Goal: Find contact information: Find contact information

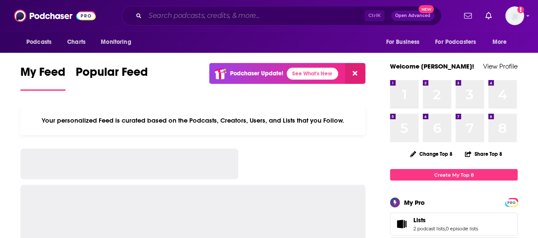
click at [255, 16] on input "Search podcasts, credits, & more..." at bounding box center [255, 16] width 220 height 14
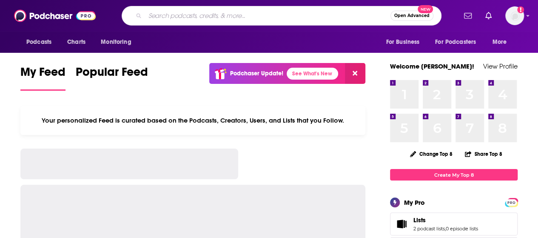
type input "o"
type input "living fully [PERSON_NAME]"
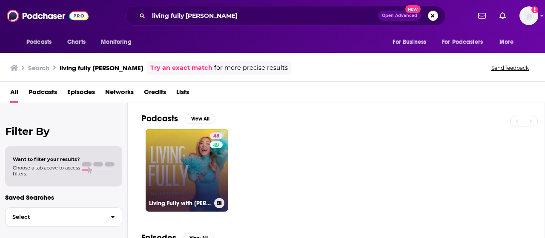
click at [176, 160] on link "48 Living Fully with Mallory Ervin" at bounding box center [187, 170] width 83 height 83
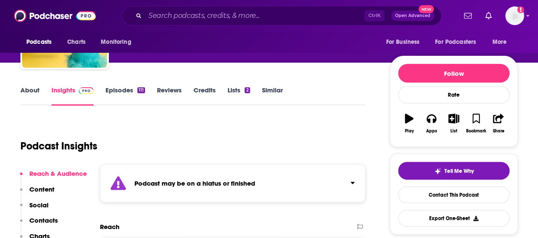
scroll to position [65, 0]
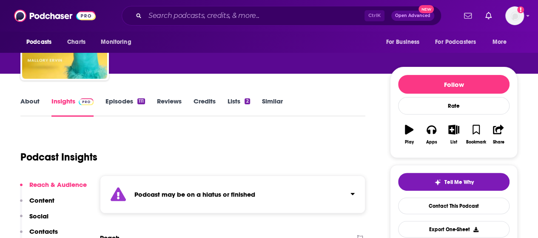
click at [117, 102] on link "Episodes 111" at bounding box center [126, 107] width 40 height 20
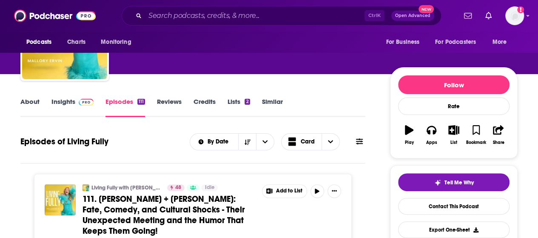
scroll to position [52, 0]
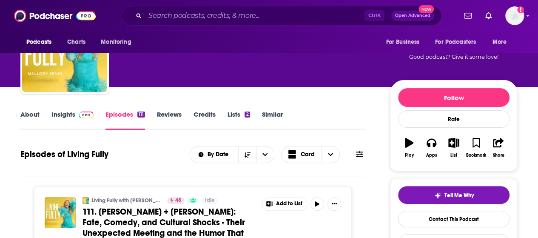
click at [70, 119] on link "Insights" at bounding box center [73, 120] width 42 height 20
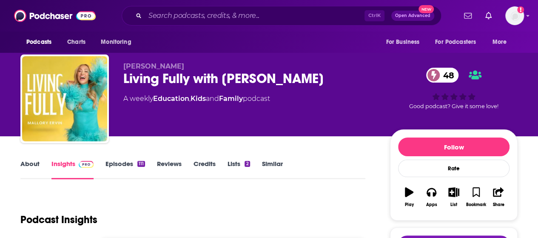
scroll to position [3, 0]
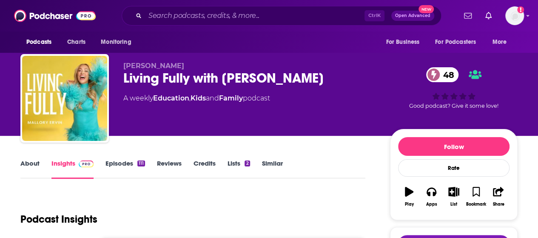
click at [195, 5] on div "Podcasts Charts Monitoring Ctrl K Open Advanced New For Business For Podcasters…" at bounding box center [269, 15] width 538 height 31
click at [197, 12] on input "Search podcasts, credits, & more..." at bounding box center [255, 16] width 220 height 14
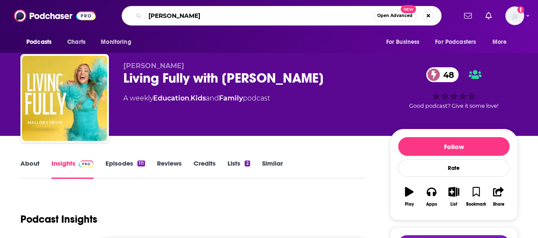
type input "[PERSON_NAME]"
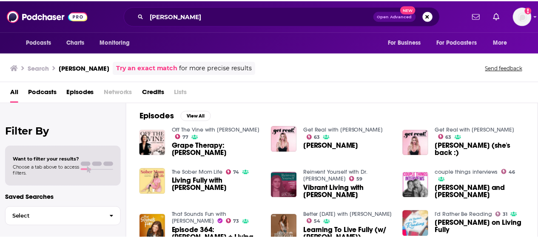
scroll to position [120, 0]
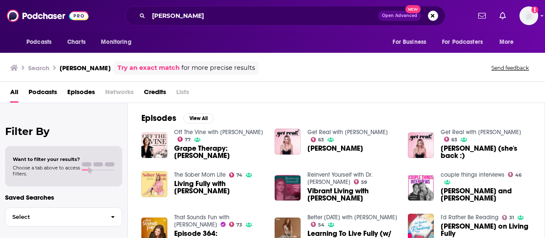
click at [501, 131] on link "Get Real with Caroline Hobby" at bounding box center [481, 132] width 80 height 7
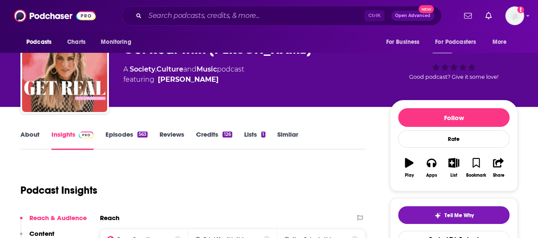
scroll to position [24, 0]
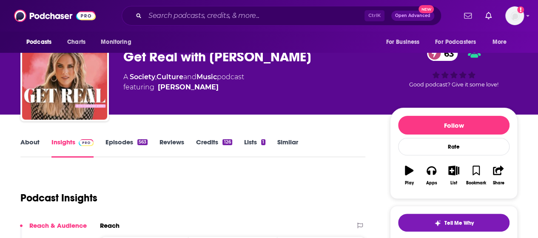
click at [33, 142] on link "About" at bounding box center [29, 148] width 19 height 20
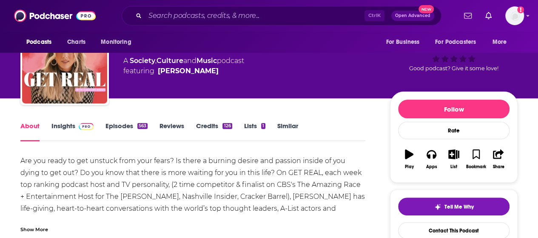
scroll to position [57, 0]
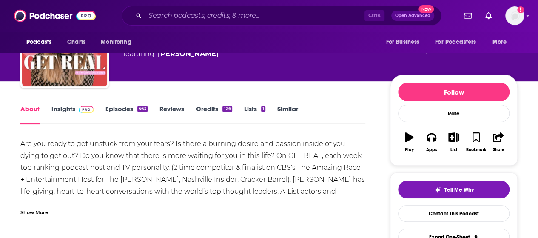
click at [170, 194] on div "Are you ready to get unstuck from your fears? Is there a burning desire and pas…" at bounding box center [192, 185] width 345 height 95
click at [68, 106] on link "Insights" at bounding box center [73, 115] width 42 height 20
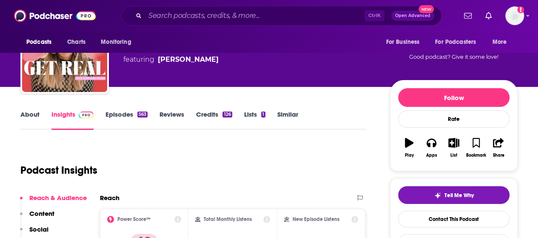
scroll to position [43, 0]
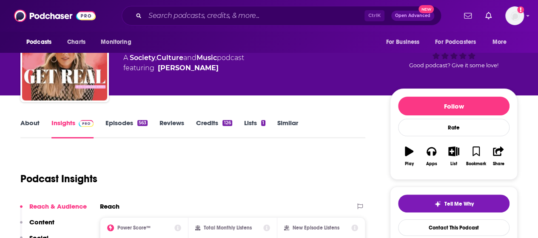
click at [123, 122] on link "Episodes 563" at bounding box center [127, 129] width 42 height 20
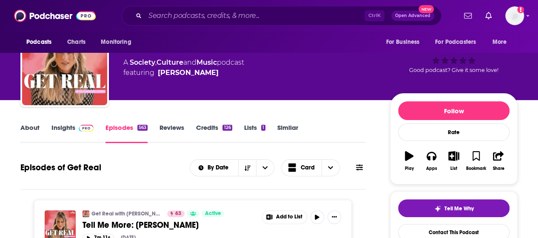
scroll to position [38, 0]
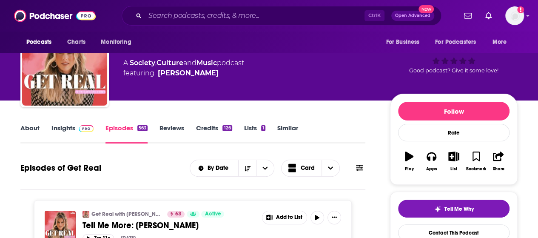
click at [69, 126] on link "Insights" at bounding box center [73, 134] width 42 height 20
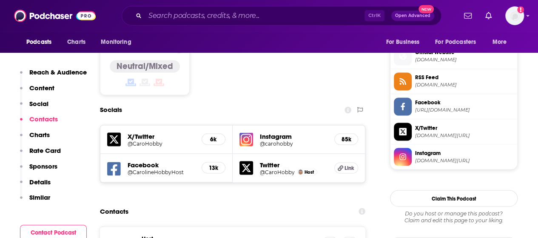
scroll to position [679, 0]
drag, startPoint x: 295, startPoint y: 192, endPoint x: 212, endPoint y: 187, distance: 82.3
click at [212, 238] on p "carolinehobby@gmail.com" at bounding box center [264, 242] width 105 height 7
copy p "carolinehobby@gmail.com"
click at [188, 203] on div "Contacts" at bounding box center [233, 211] width 266 height 16
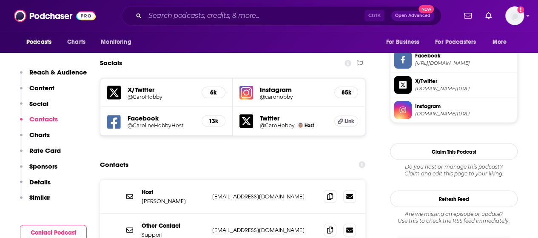
scroll to position [726, 0]
drag, startPoint x: 288, startPoint y: 143, endPoint x: 203, endPoint y: 148, distance: 84.8
click at [0, 0] on div "Host Caroline Hobby carolinehobby@gmail.com carolinehobby@gmail.com" at bounding box center [0, 0] width 0 height 0
copy div "carolinehobby@gmail.com"
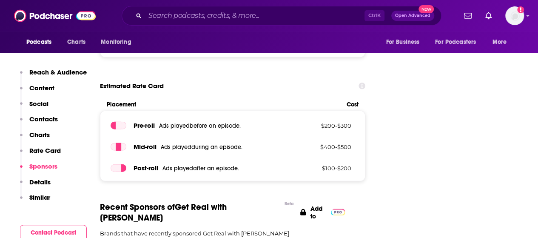
scroll to position [1053, 0]
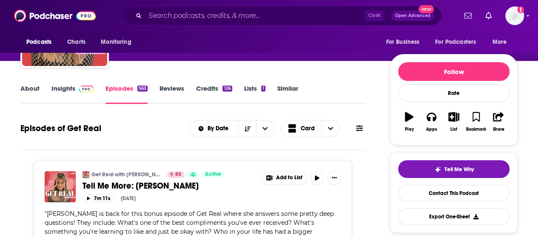
scroll to position [78, 0]
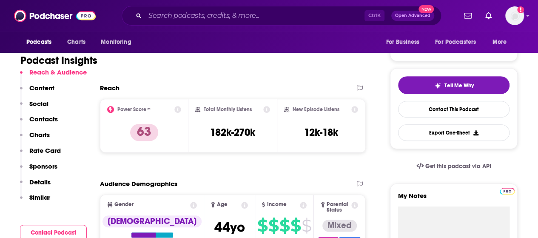
scroll to position [168, 0]
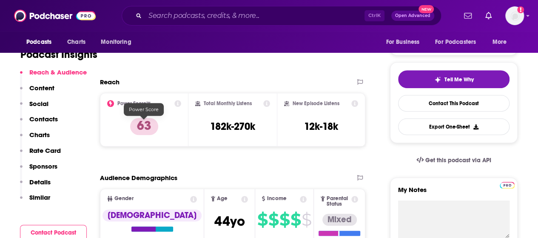
click at [113, 81] on h2 "Reach" at bounding box center [110, 82] width 20 height 8
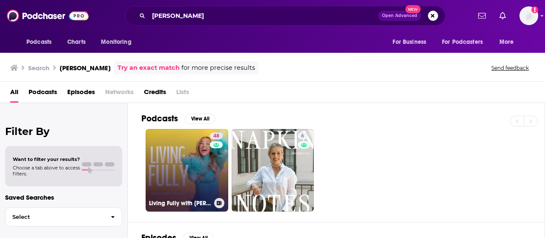
click at [211, 200] on div "Living Fully with Mallory Ervin" at bounding box center [187, 203] width 76 height 10
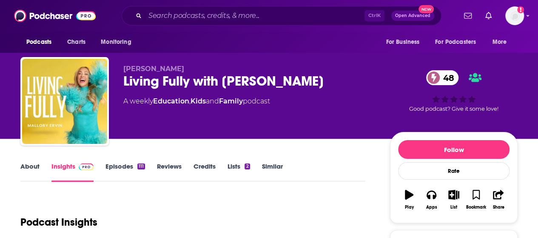
click at [161, 178] on link "Reviews" at bounding box center [169, 172] width 25 height 20
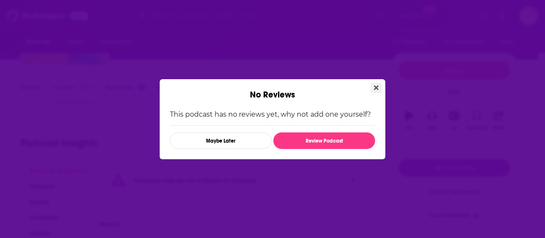
click at [378, 88] on button "Close" at bounding box center [375, 88] width 11 height 11
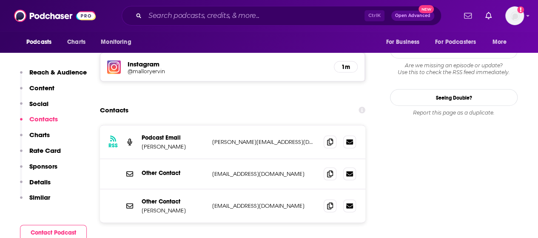
scroll to position [836, 0]
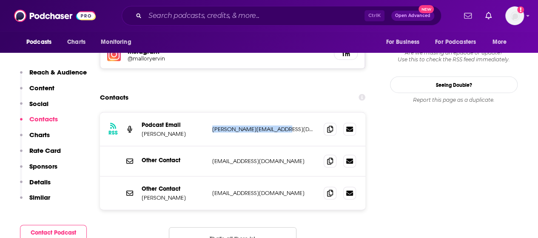
drag, startPoint x: 289, startPoint y: 77, endPoint x: 211, endPoint y: 80, distance: 77.5
click at [211, 113] on div "RSS Podcast Email Mallory Ervin mallory@malloryervin.com mallory@malloryervin.c…" at bounding box center [233, 130] width 266 height 34
copy p "mallory@malloryervin.com"
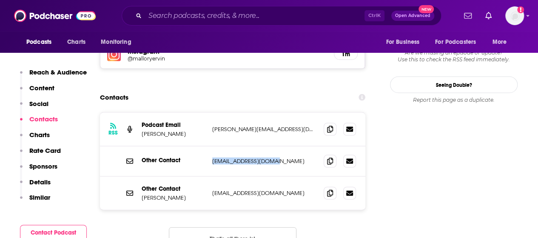
drag, startPoint x: 278, startPoint y: 107, endPoint x: 203, endPoint y: 114, distance: 74.8
click at [203, 146] on div "Other Contact info@malloryervin.com info@malloryervin.com" at bounding box center [233, 161] width 266 height 30
copy div "info@malloryervin.com"
click at [186, 17] on input "Search podcasts, credits, & more..." at bounding box center [255, 16] width 220 height 14
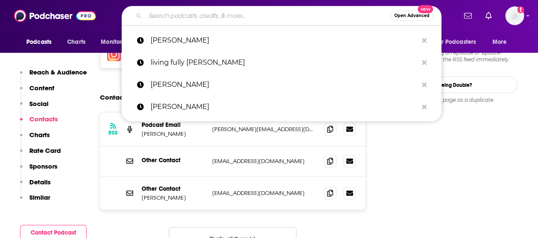
paste input "Sounds Good with [PERSON_NAME]"
type input "Sounds Good with [PERSON_NAME]"
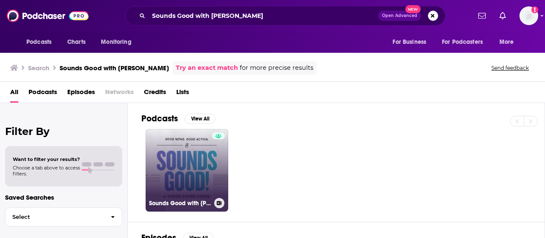
click at [197, 164] on link "Sounds Good with [PERSON_NAME]" at bounding box center [187, 170] width 83 height 83
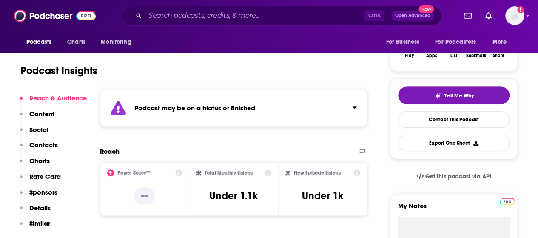
scroll to position [149, 0]
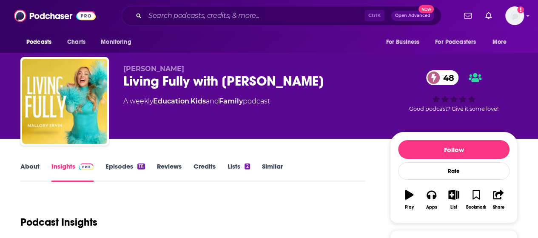
click at [243, 5] on div "Podcasts Charts Monitoring Ctrl K Open Advanced New For Business For Podcasters…" at bounding box center [269, 15] width 538 height 31
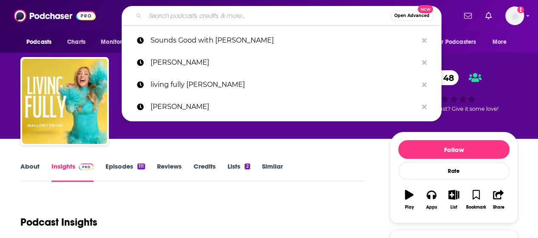
click at [245, 17] on input "Search podcasts, credits, & more..." at bounding box center [268, 16] width 246 height 14
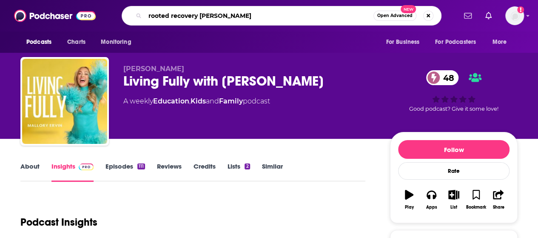
type input "rooted recovery stories"
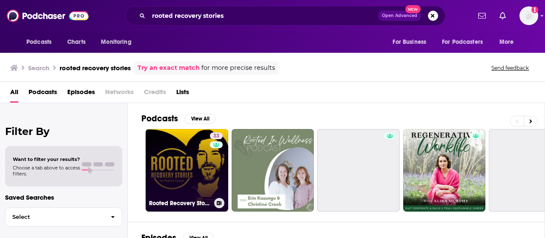
click at [207, 173] on link "33 Rooted Recovery Stories" at bounding box center [187, 170] width 83 height 83
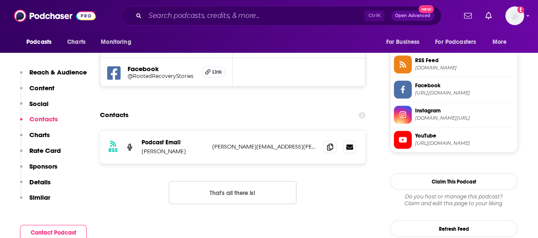
scroll to position [628, 0]
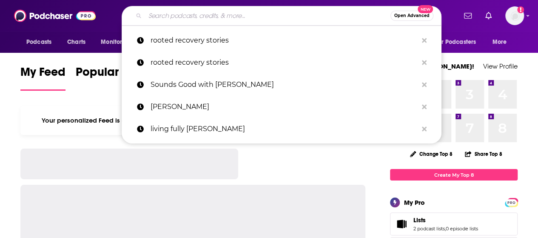
click at [211, 13] on input "Search podcasts, credits, & more..." at bounding box center [268, 16] width 246 height 14
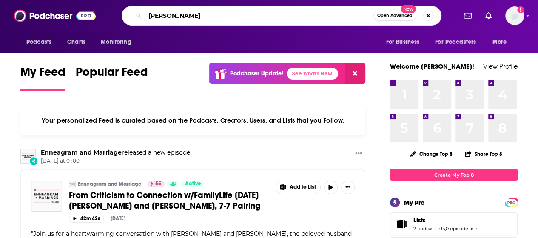
type input "[PERSON_NAME]"
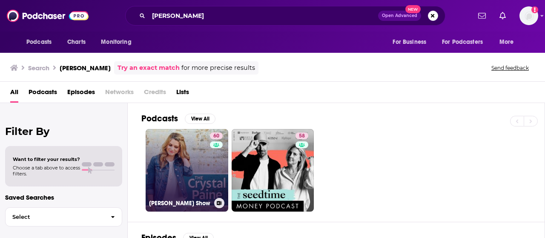
click at [199, 172] on link "60 [PERSON_NAME] Show" at bounding box center [187, 170] width 83 height 83
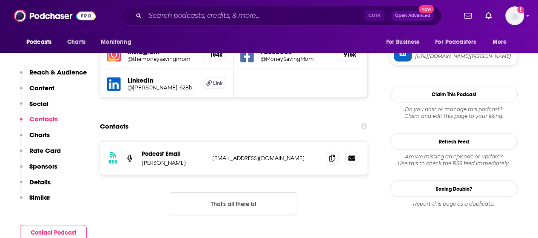
scroll to position [789, 0]
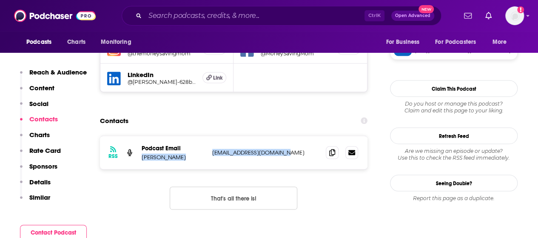
drag, startPoint x: 282, startPoint y: 86, endPoint x: 206, endPoint y: 89, distance: 76.3
click at [206, 136] on div "RSS Podcast Email [PERSON_NAME] [PERSON_NAME][EMAIL_ADDRESS][DOMAIN_NAME] [EMAI…" at bounding box center [234, 152] width 268 height 33
click at [286, 136] on div "RSS Podcast Email [PERSON_NAME] [PERSON_NAME][EMAIL_ADDRESS][DOMAIN_NAME] [EMAI…" at bounding box center [234, 152] width 268 height 33
drag, startPoint x: 282, startPoint y: 88, endPoint x: 214, endPoint y: 91, distance: 68.1
click at [214, 149] on p "[EMAIL_ADDRESS][DOMAIN_NAME]" at bounding box center [265, 152] width 107 height 7
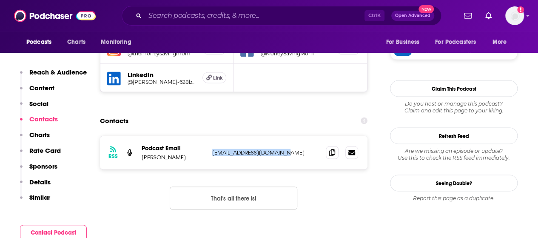
copy p "[EMAIL_ADDRESS][DOMAIN_NAME]"
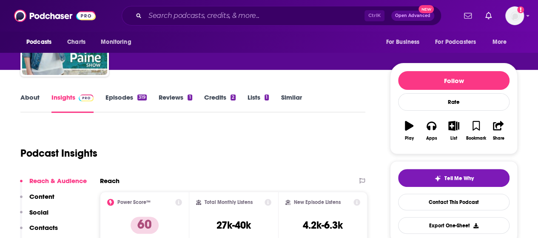
scroll to position [0, 0]
